Goal: Transaction & Acquisition: Download file/media

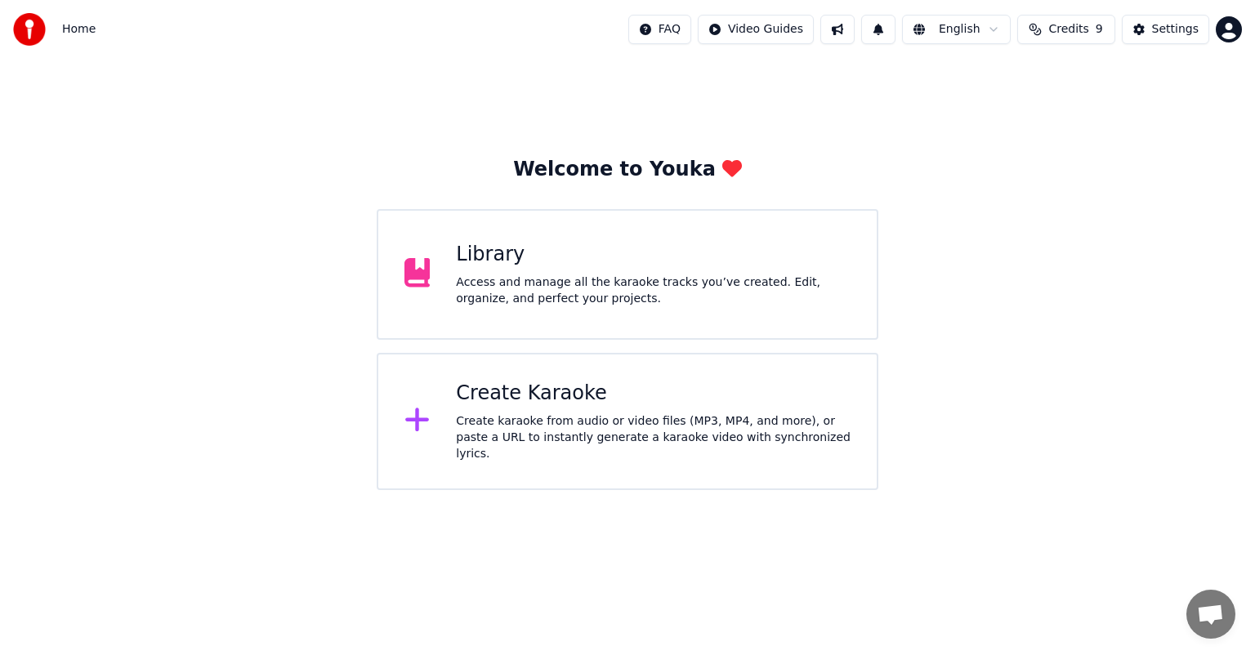
click at [585, 289] on div "Access and manage all the karaoke tracks you’ve created. Edit, organize, and pe…" at bounding box center [653, 291] width 395 height 33
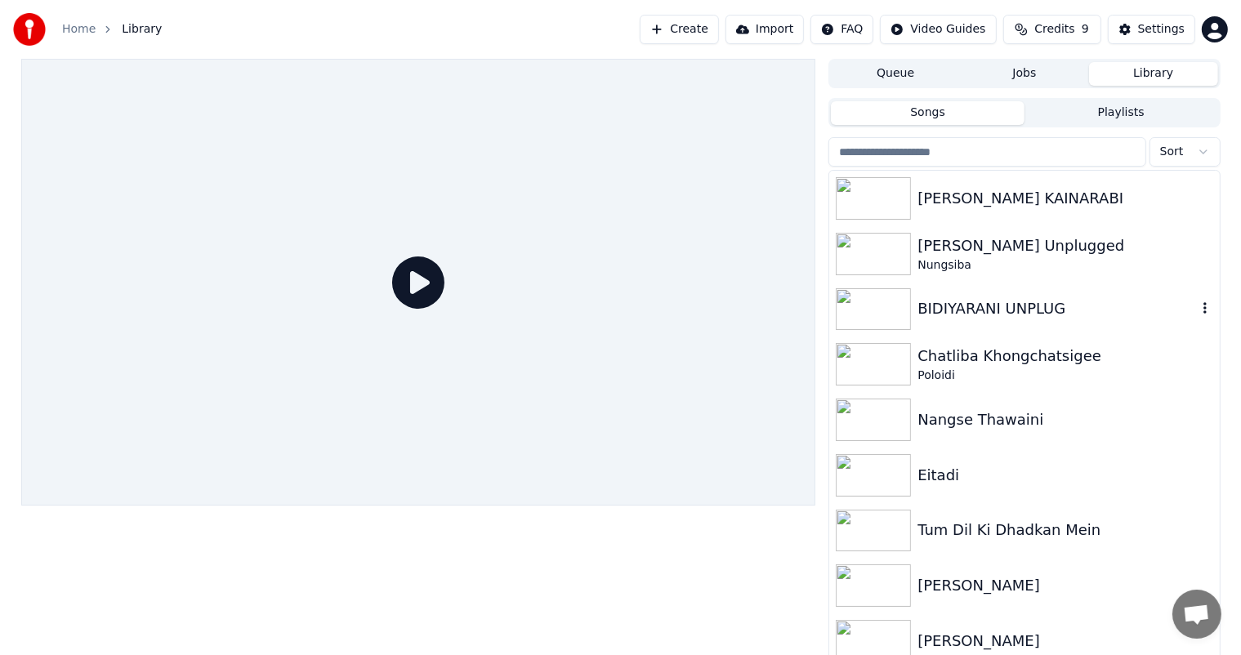
click at [989, 306] on div "BIDIYARANI UNPLUG" at bounding box center [1057, 308] width 279 height 23
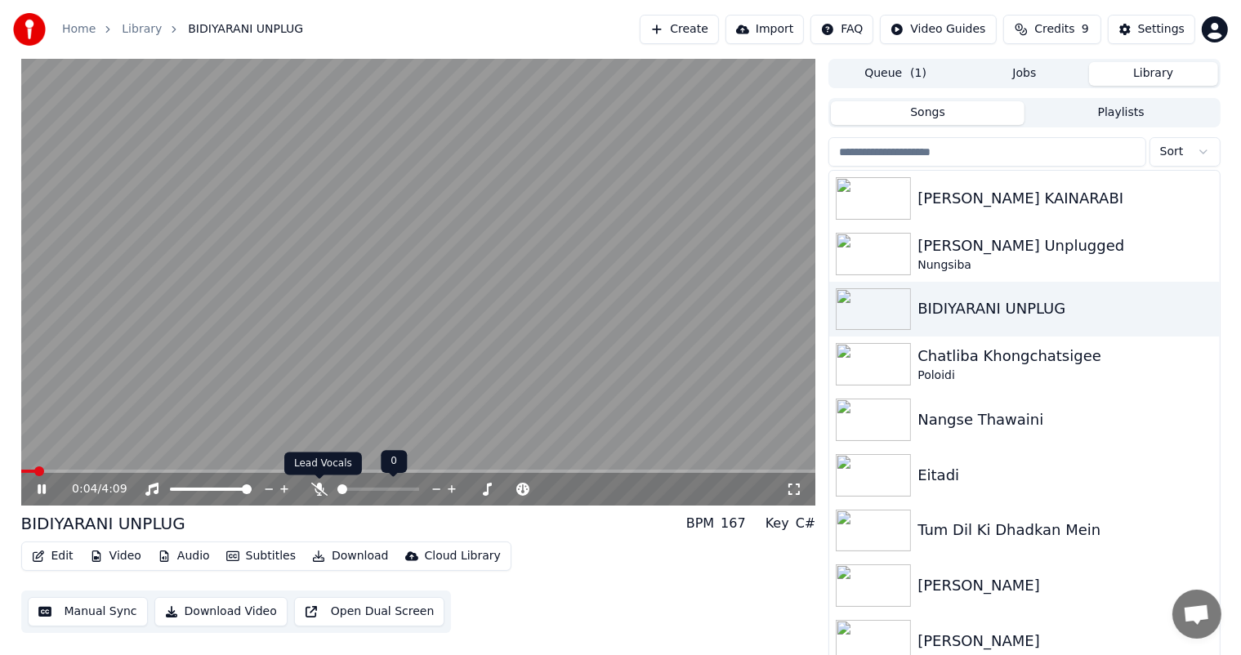
click at [320, 489] on icon at bounding box center [319, 489] width 16 height 13
click at [44, 490] on icon at bounding box center [42, 490] width 8 height 10
click at [349, 559] on button "Download" at bounding box center [351, 556] width 90 height 23
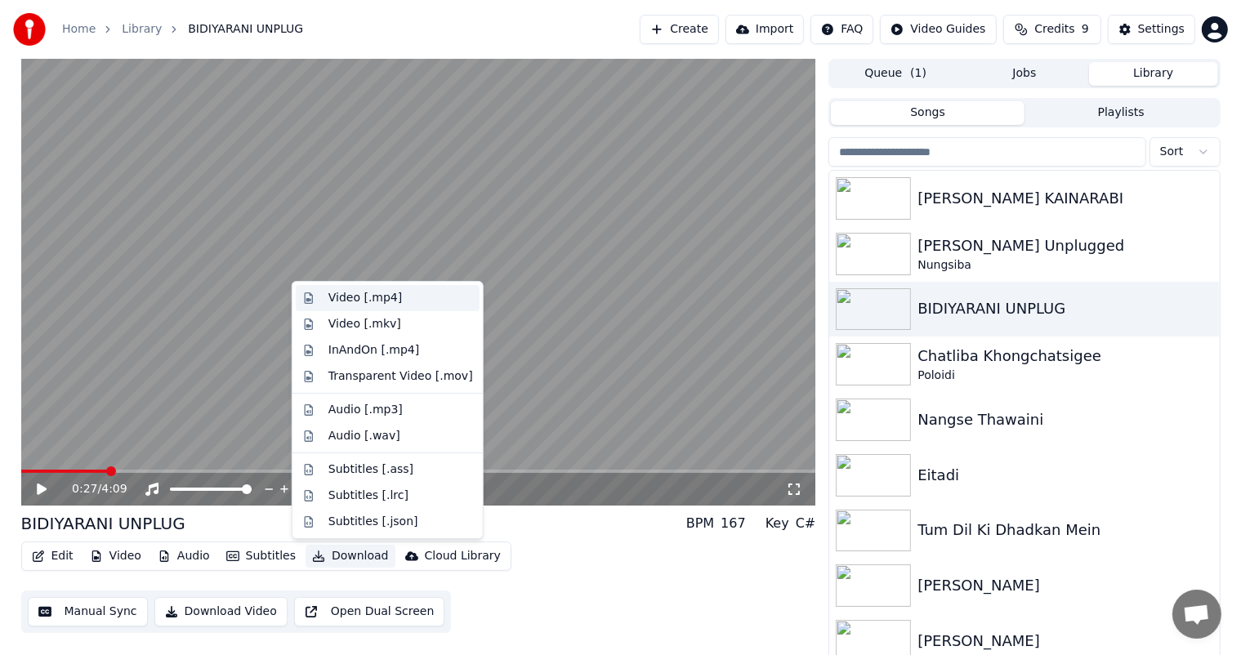
click at [354, 301] on div "Video [.mp4]" at bounding box center [365, 298] width 74 height 16
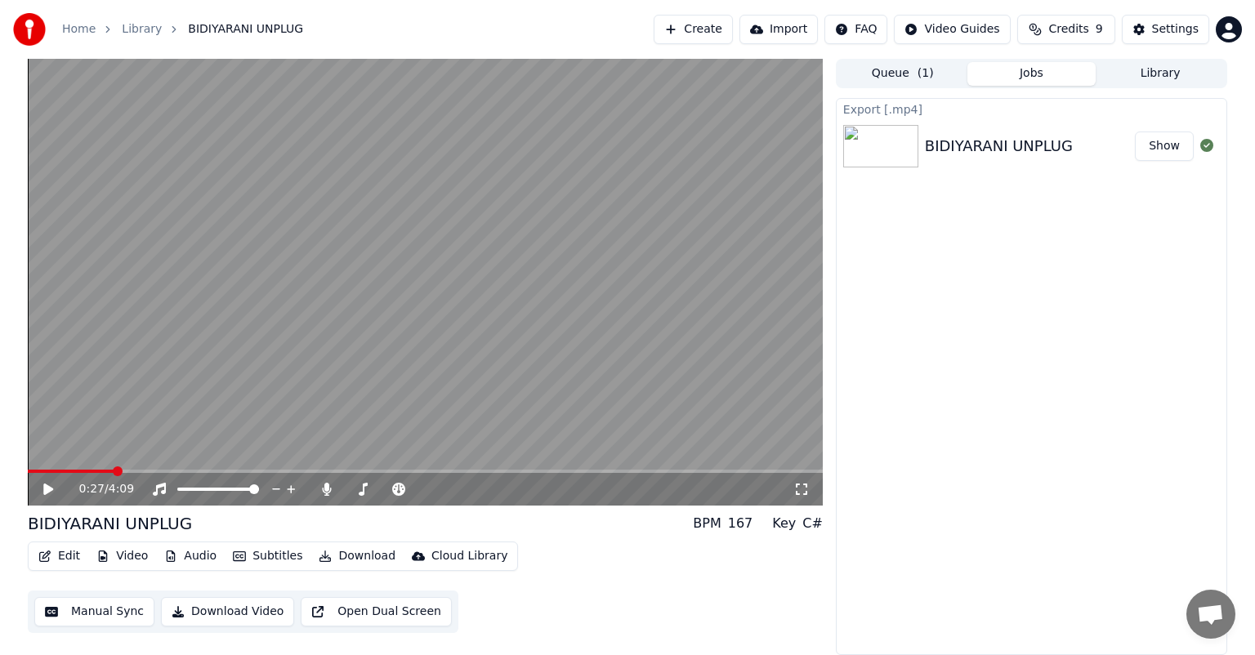
click at [1181, 150] on button "Show" at bounding box center [1164, 146] width 59 height 29
click at [52, 489] on icon at bounding box center [48, 489] width 10 height 11
click at [482, 467] on video at bounding box center [425, 282] width 795 height 447
click at [487, 471] on span at bounding box center [425, 471] width 795 height 3
click at [52, 489] on icon at bounding box center [48, 489] width 10 height 11
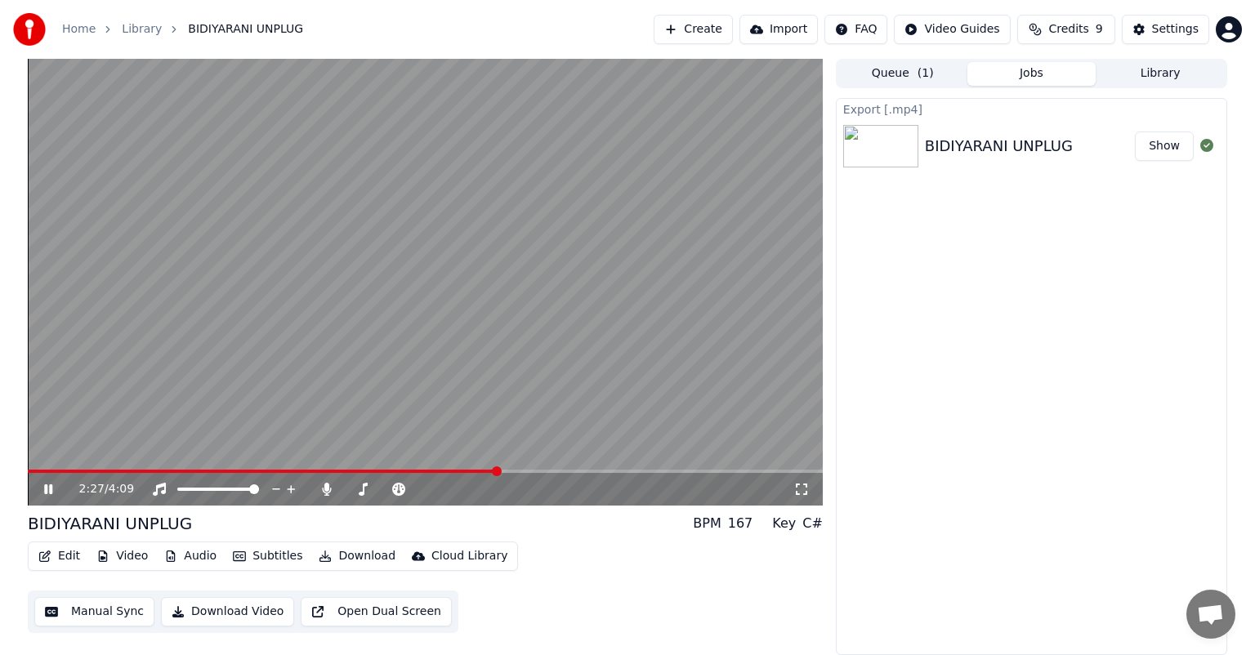
click at [471, 470] on span at bounding box center [263, 471] width 470 height 3
